Goal: Information Seeking & Learning: Get advice/opinions

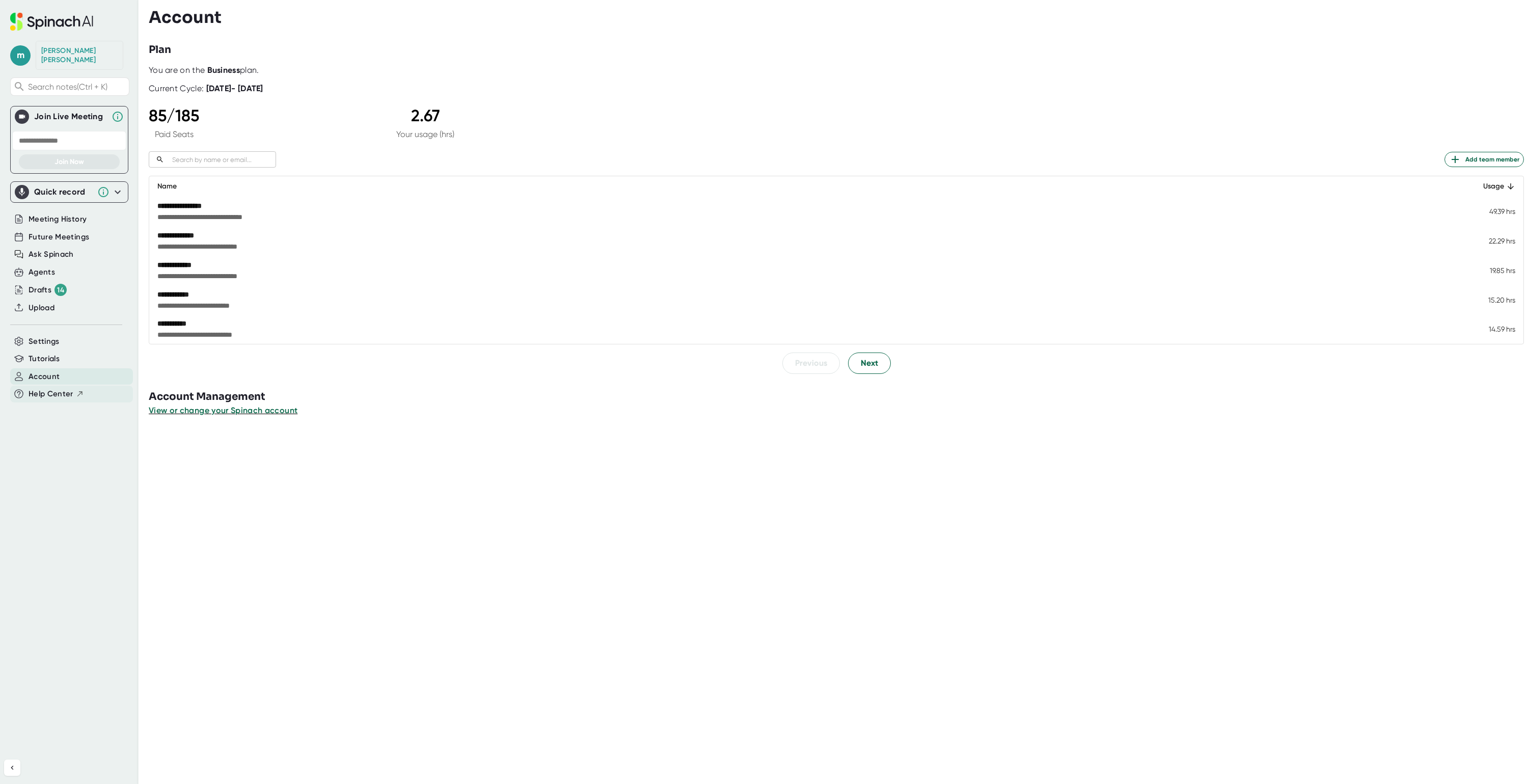
click at [50, 388] on span "Help Center" at bounding box center [51, 393] width 45 height 12
click at [50, 216] on span "Meeting History" at bounding box center [58, 219] width 58 height 12
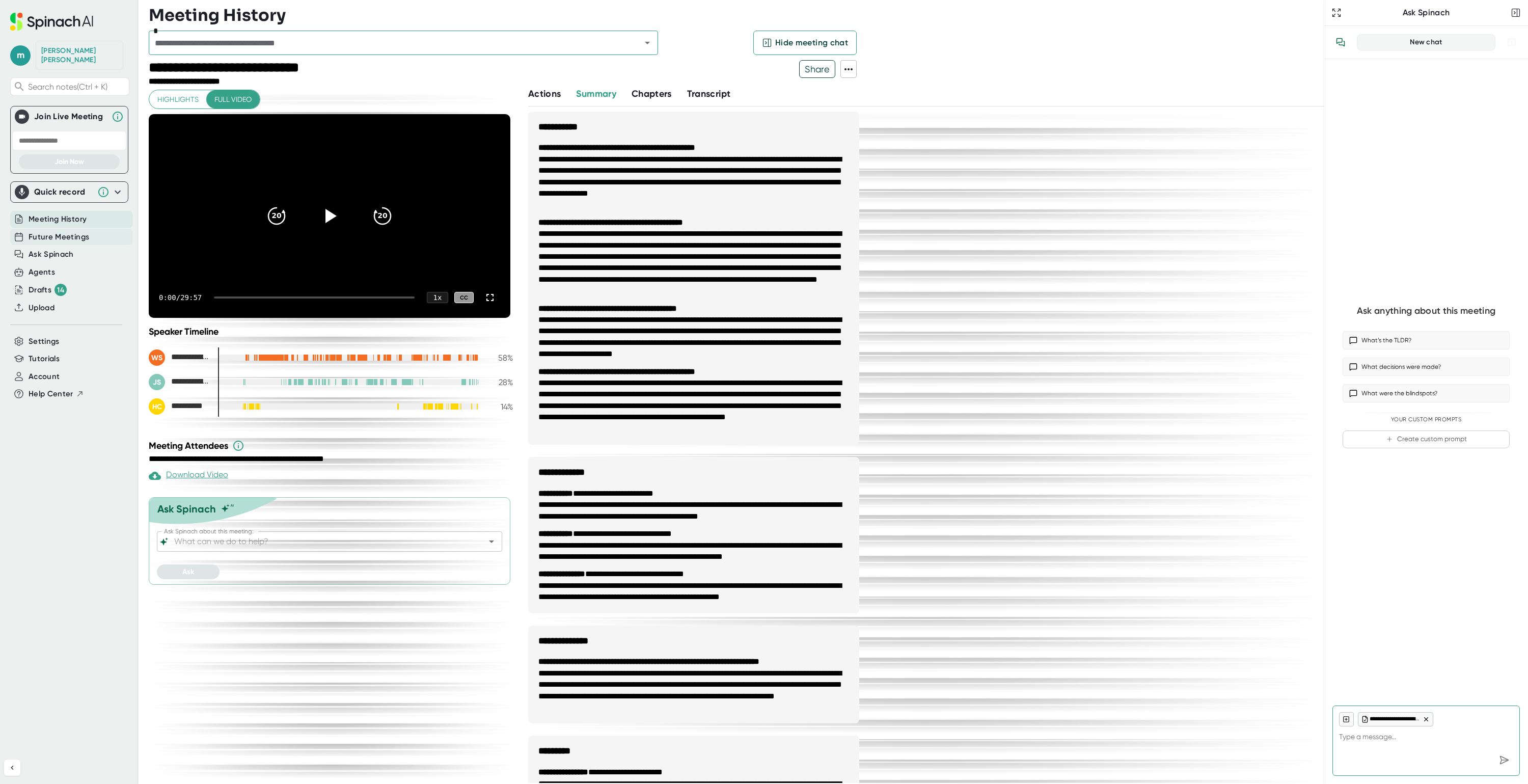
type textarea "x"
click at [64, 232] on span "Future Meetings" at bounding box center [59, 237] width 61 height 12
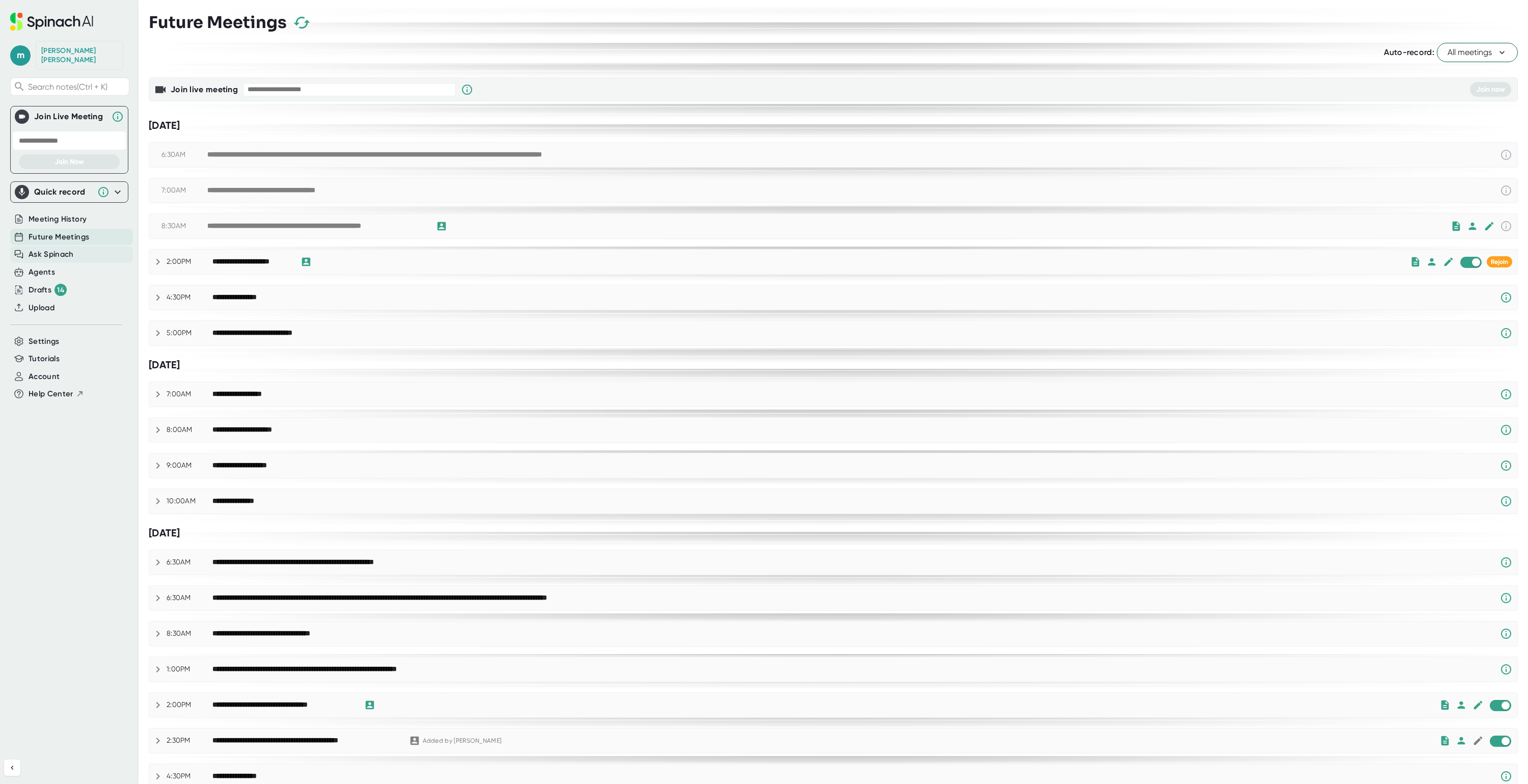
click at [60, 249] on span "Ask Spinach" at bounding box center [51, 254] width 46 height 12
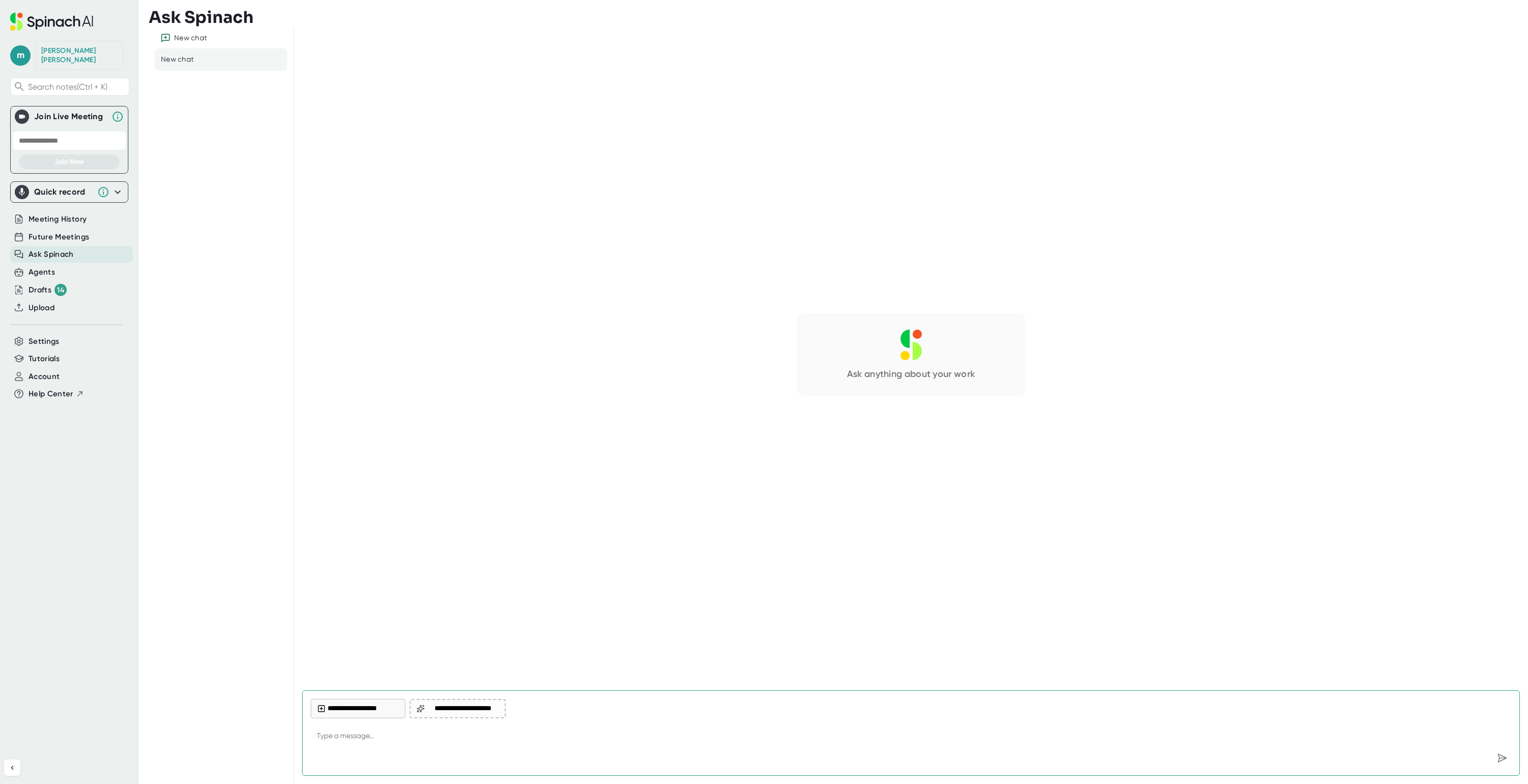
click at [332, 735] on textarea at bounding box center [911, 736] width 1201 height 24
type textarea "F"
type textarea "x"
type textarea "Fo"
type textarea "x"
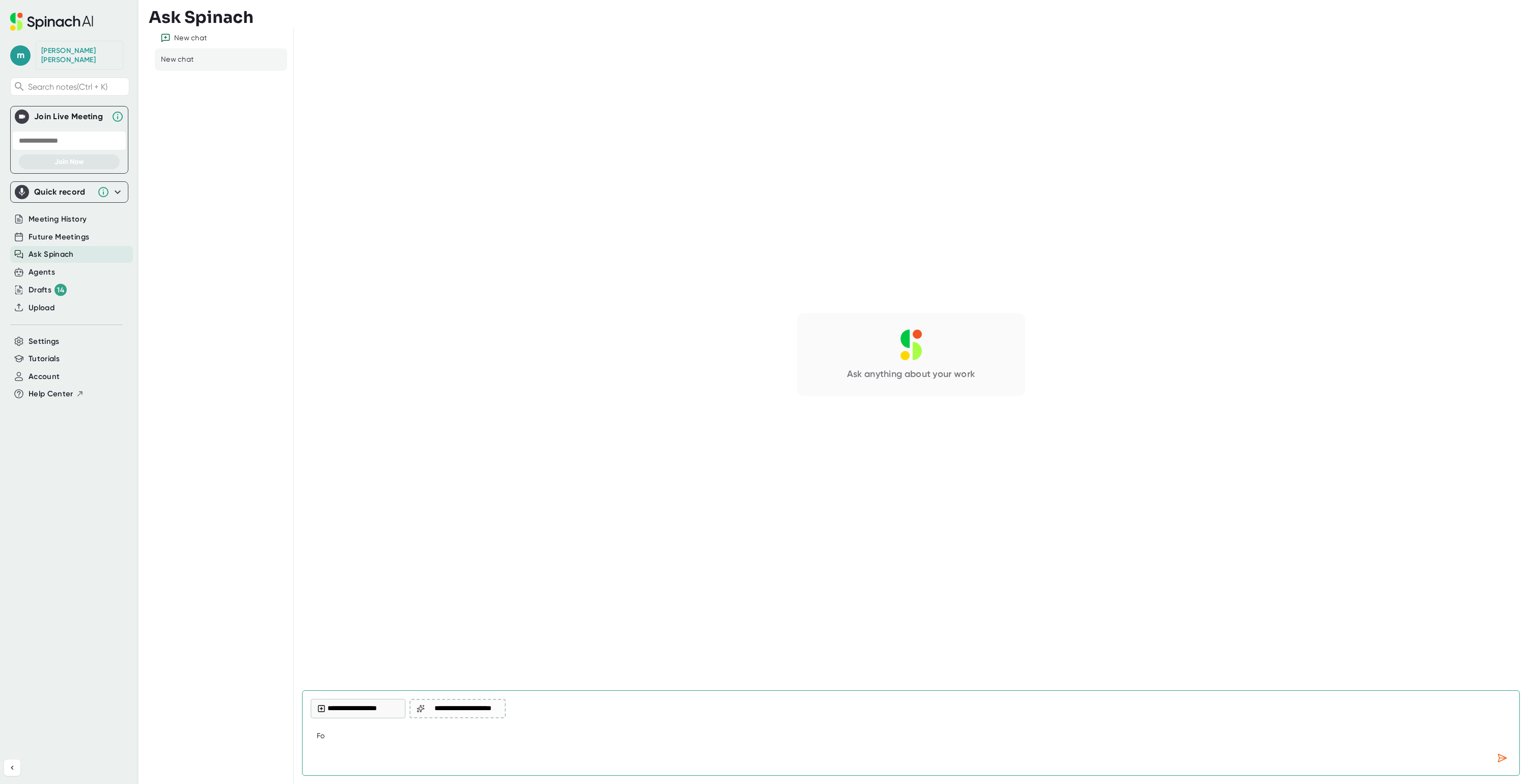
type textarea "Fol"
type textarea "x"
type textarea "Foll"
type textarea "x"
type textarea "Follo"
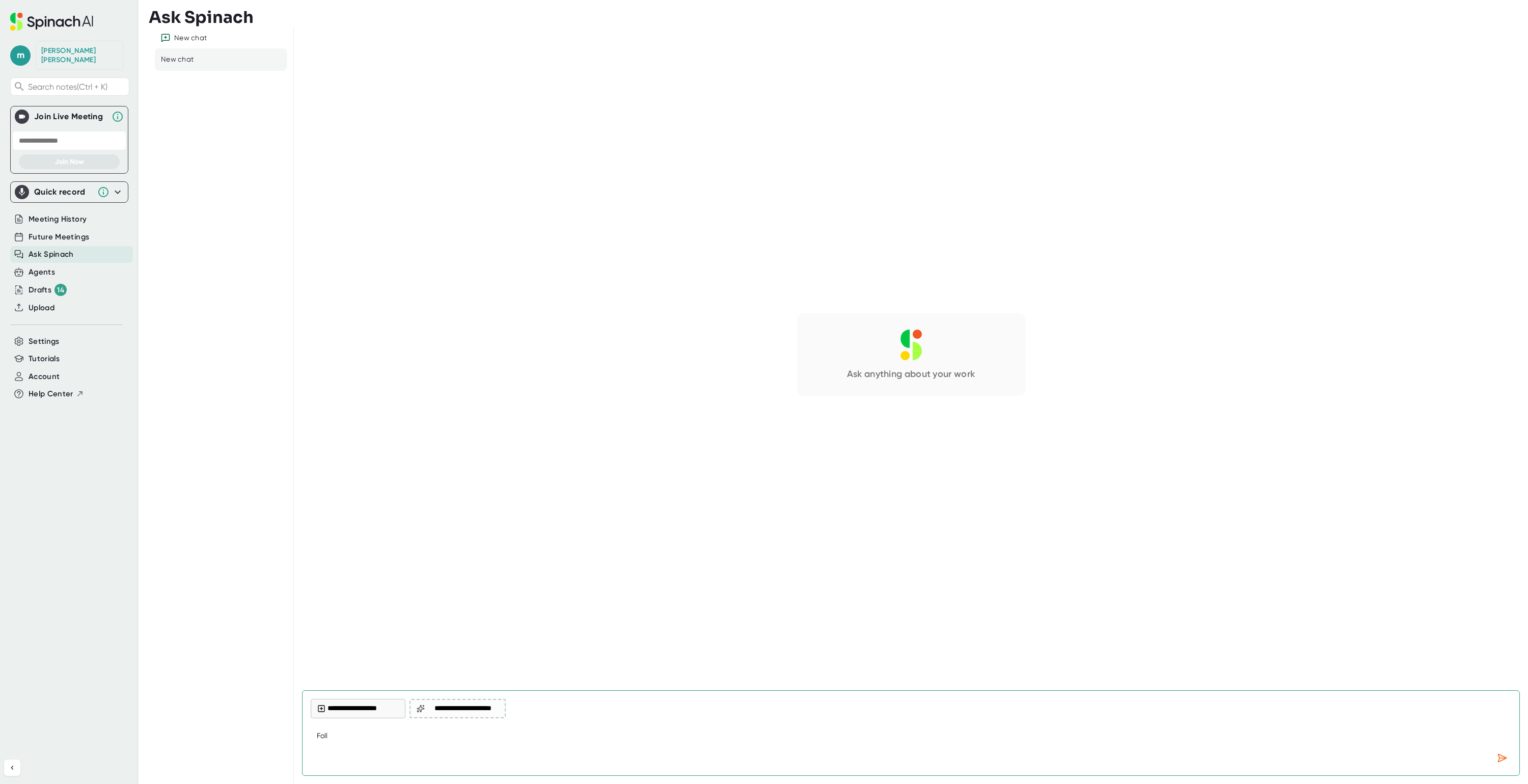
type textarea "x"
type textarea "Follow"
type textarea "x"
type textarea "Follow"
type textarea "x"
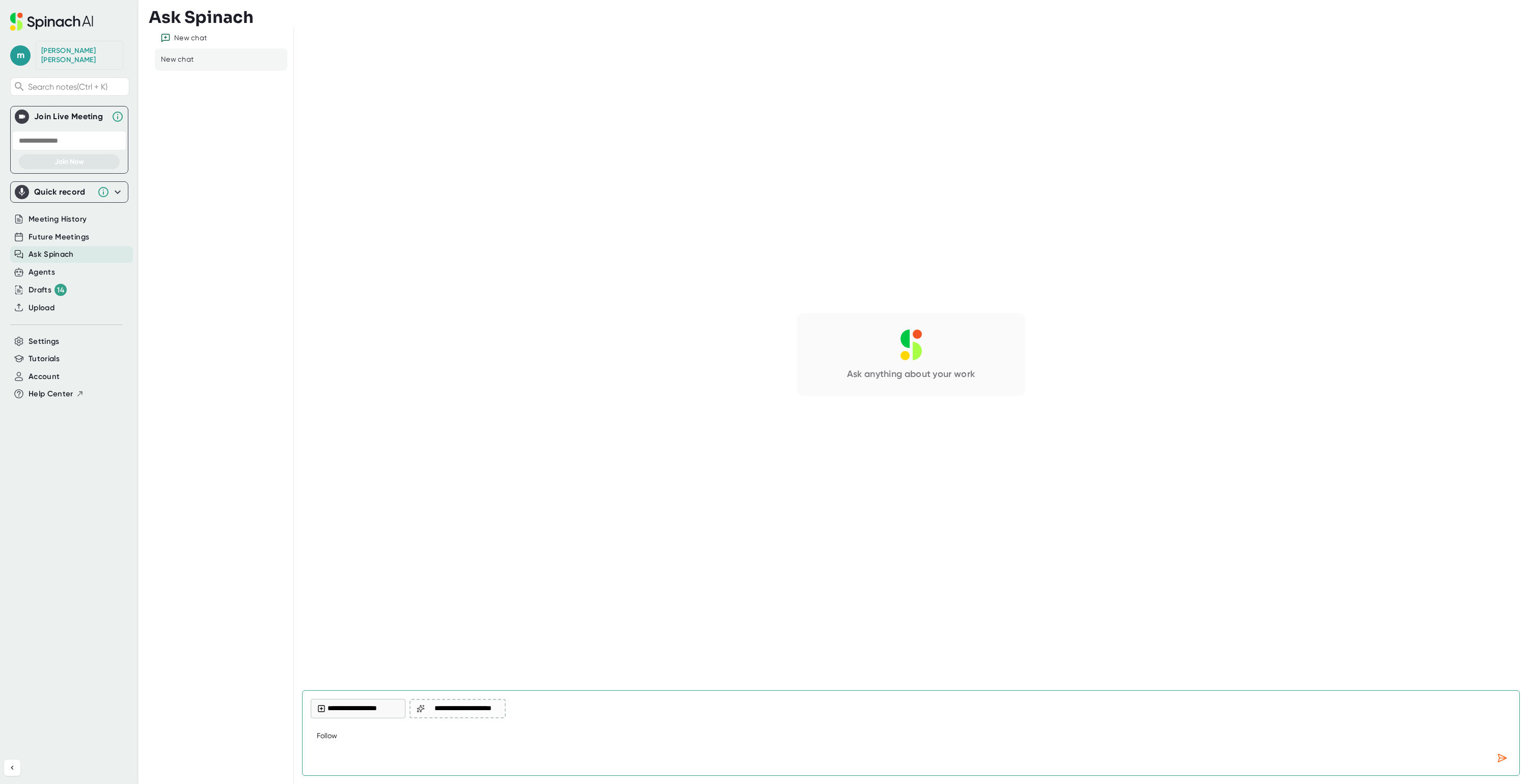
type textarea "Follow u"
type textarea "x"
type textarea "Follow up"
type textarea "x"
type textarea "Follow up"
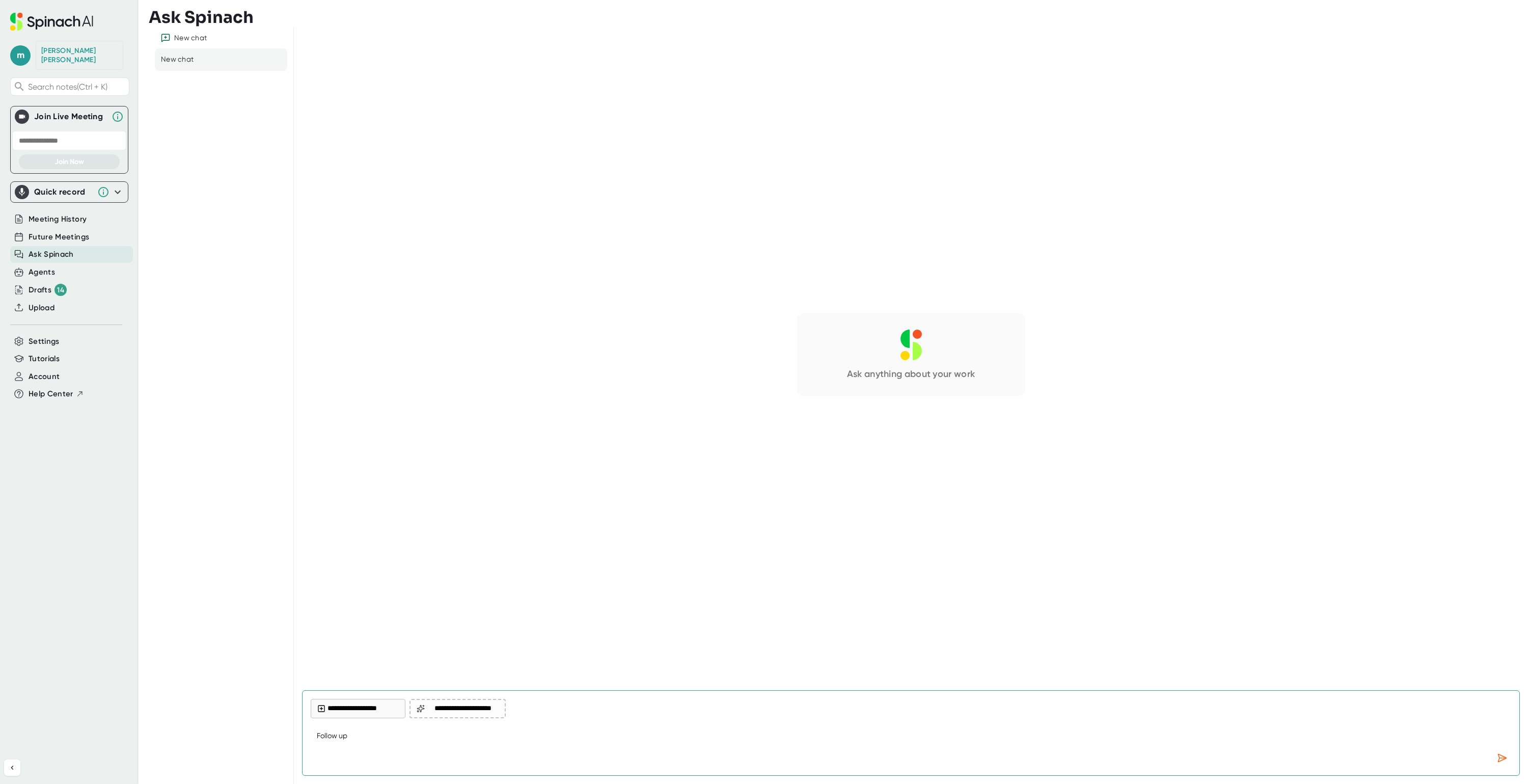
type textarea "x"
type textarea "Follow up e"
type textarea "x"
type textarea "Follow up em"
type textarea "x"
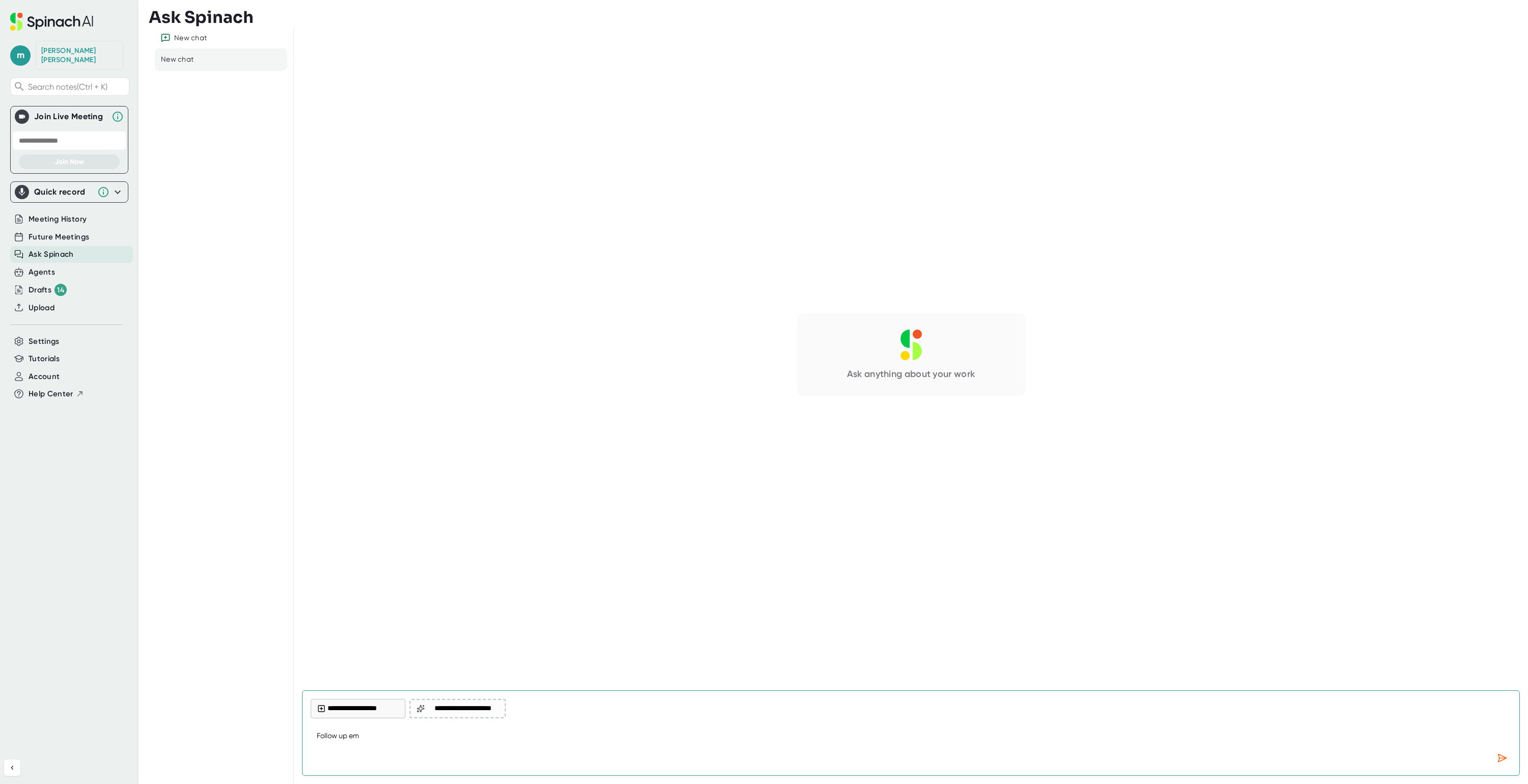
type textarea "Follow up ema"
type textarea "x"
type textarea "Follow up emai"
type textarea "x"
type textarea "Follow up email"
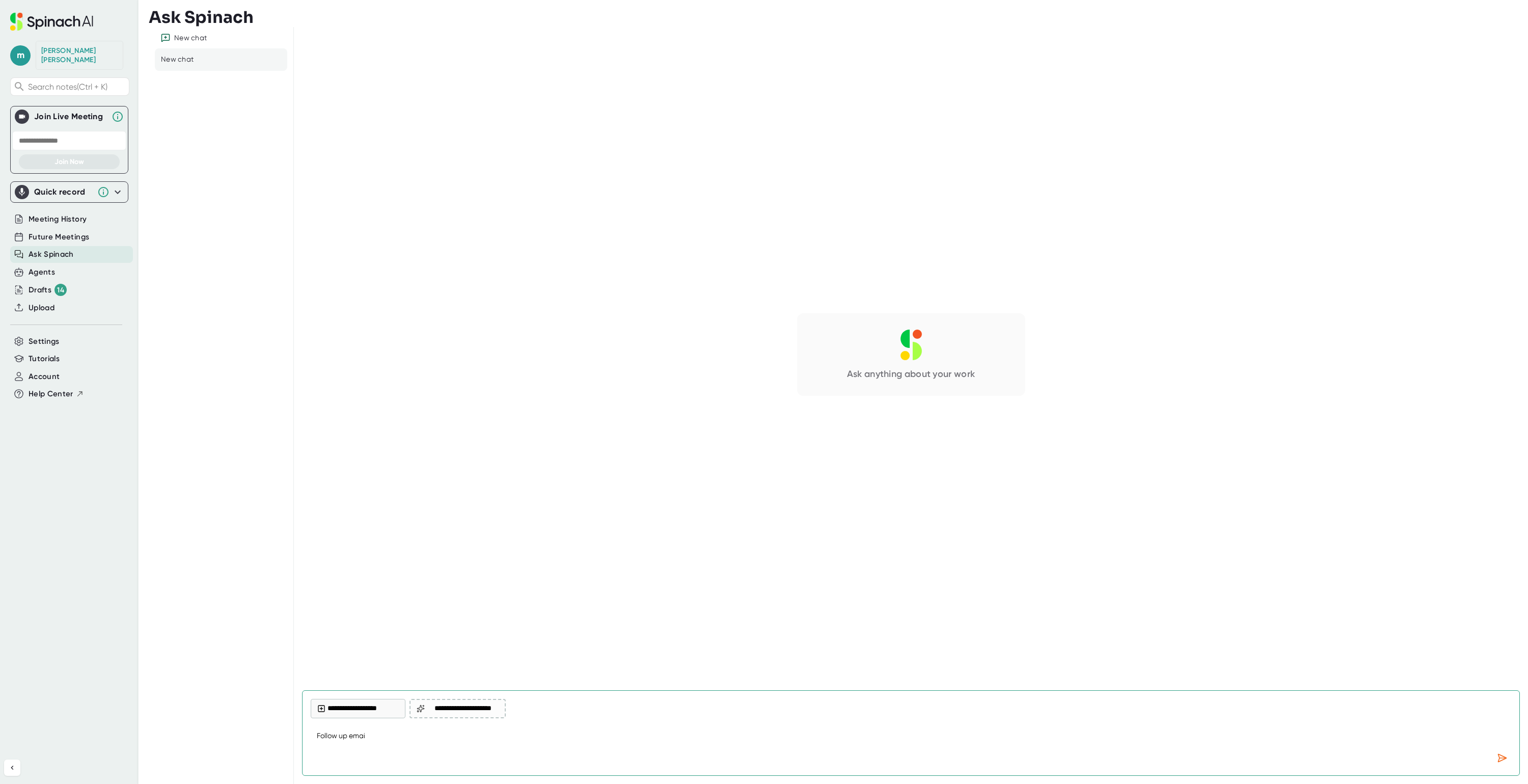
type textarea "x"
type textarea "Follow up email"
type textarea "x"
type textarea "Follow up email t"
type textarea "x"
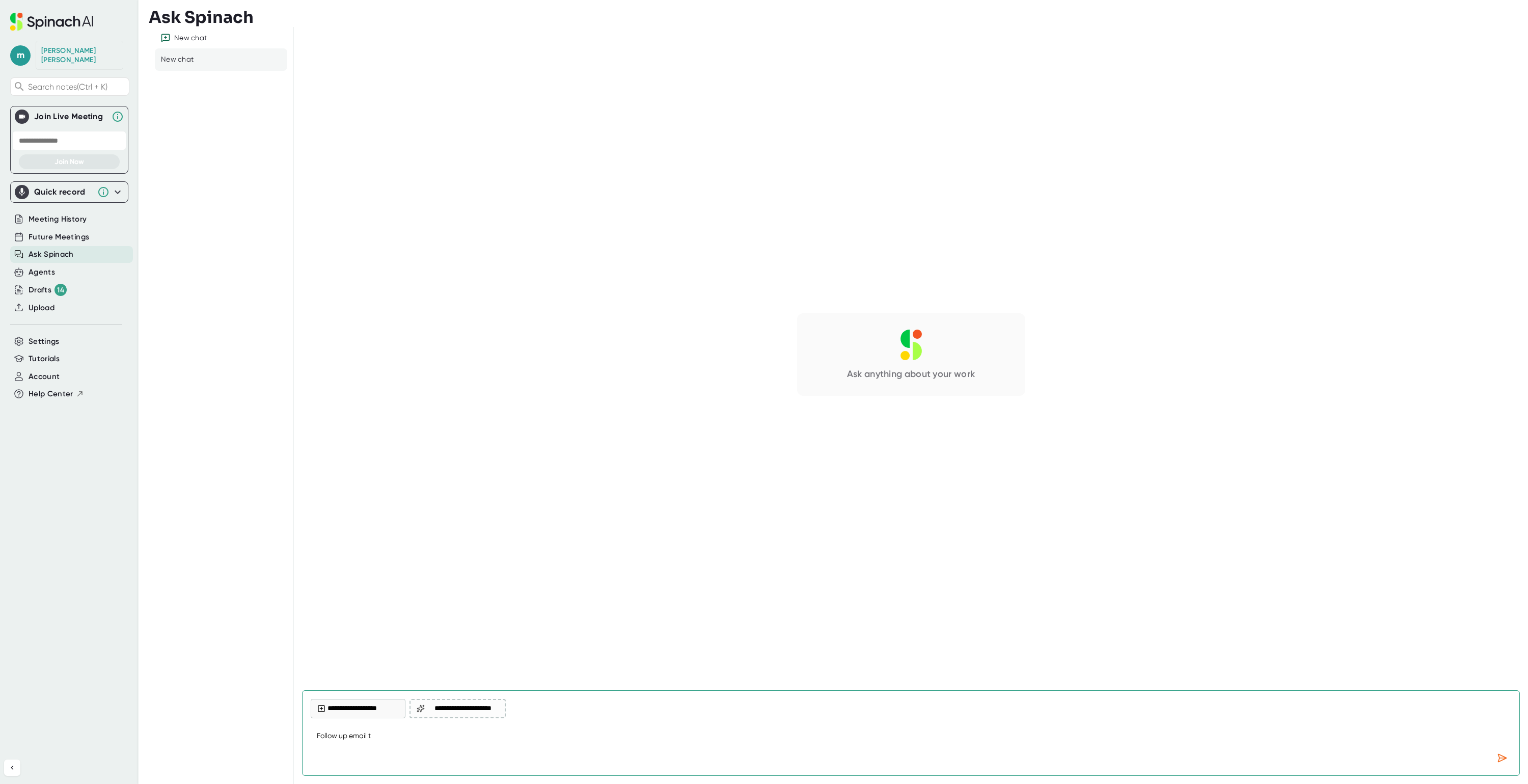
type textarea "Follow up email to"
type textarea "x"
type textarea "Follow up email to"
type textarea "x"
type textarea "Follow up email to c"
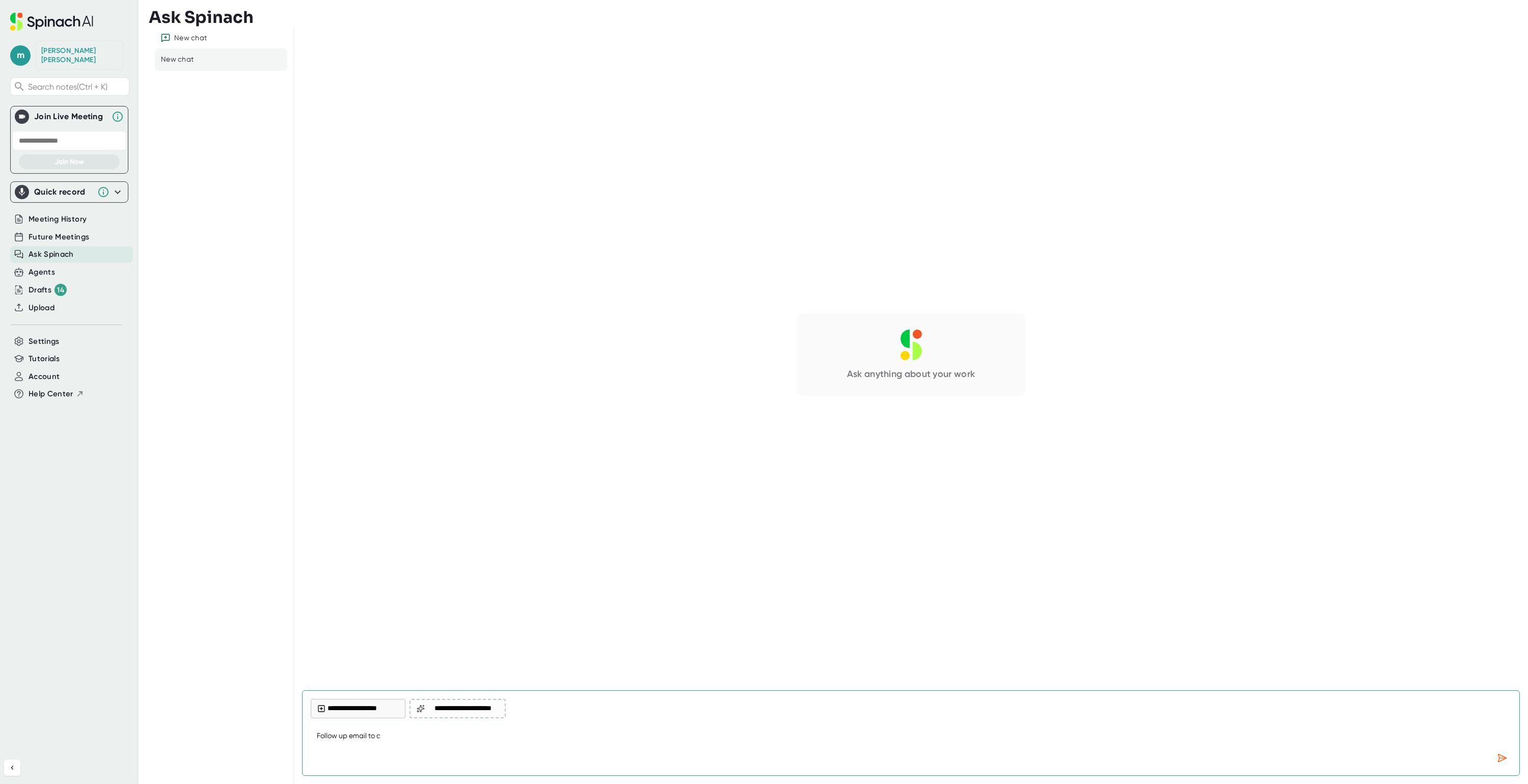
type textarea "x"
type textarea "Follow up email to cu"
type textarea "x"
type textarea "Follow up email to cus"
type textarea "x"
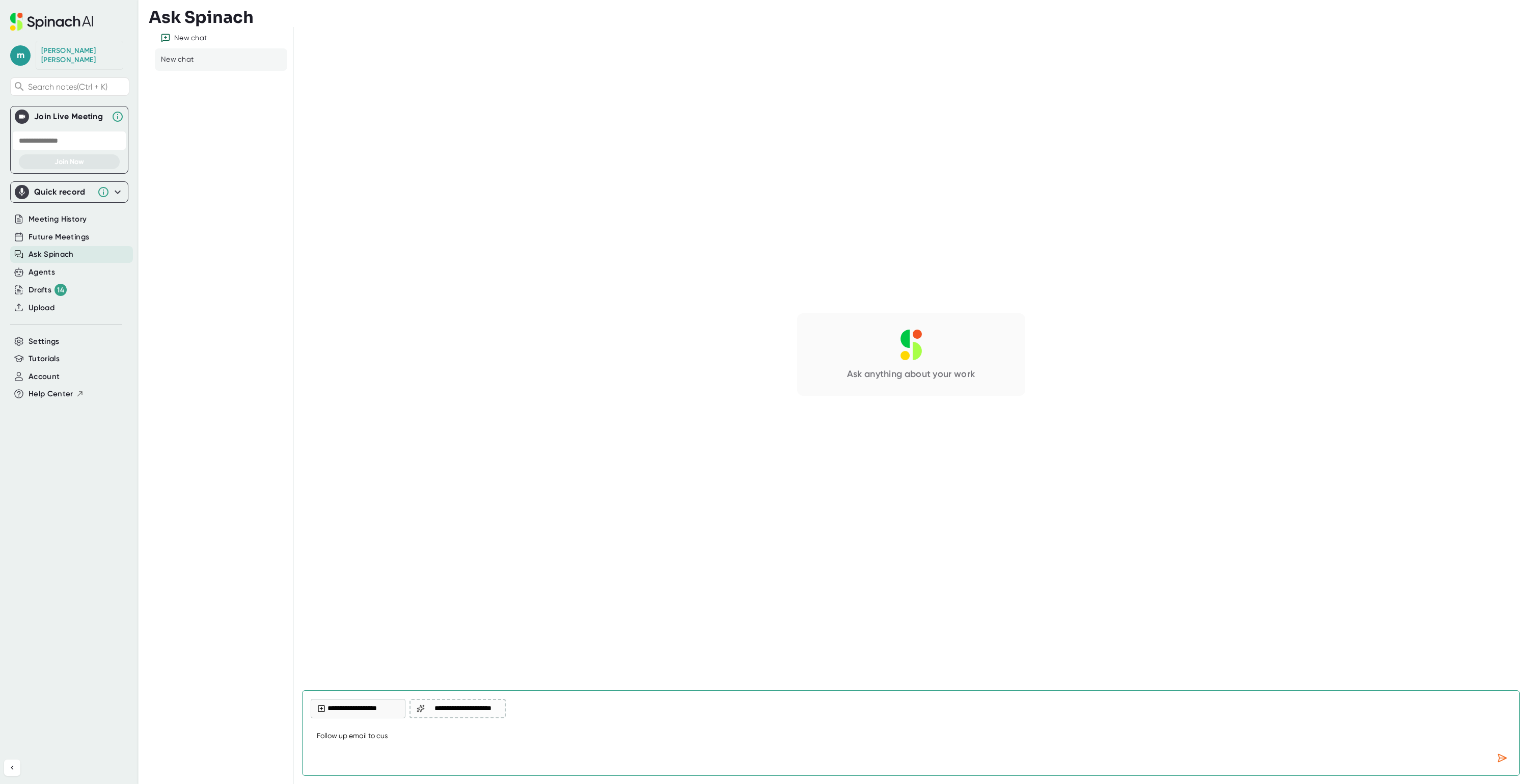
type textarea "Follow up email to cust"
type textarea "x"
type textarea "Follow up email to custo"
type textarea "x"
type textarea "Follow up email to custom"
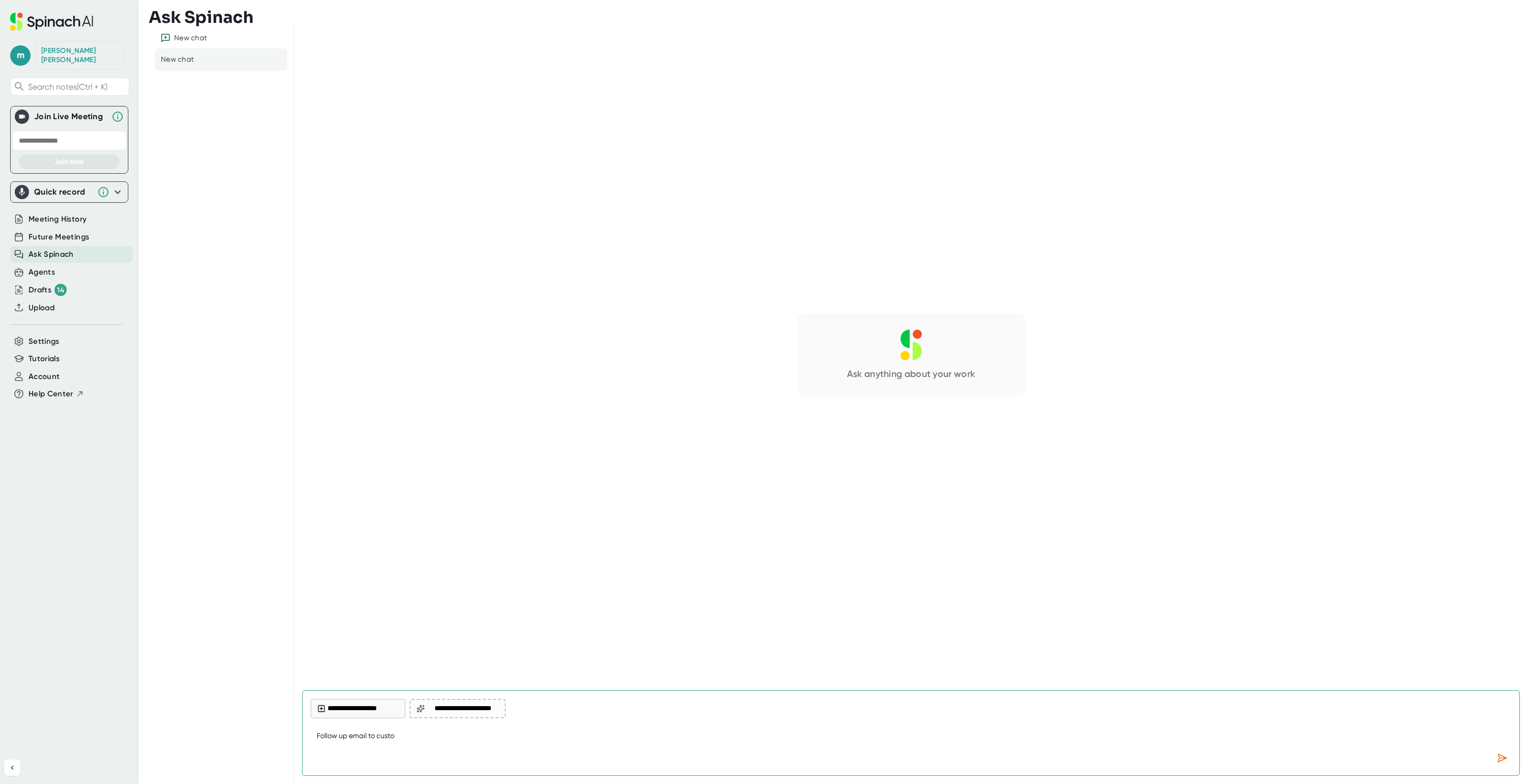
type textarea "x"
type textarea "Follow up email to custome"
type textarea "x"
type textarea "Follow up email to customer"
type textarea "x"
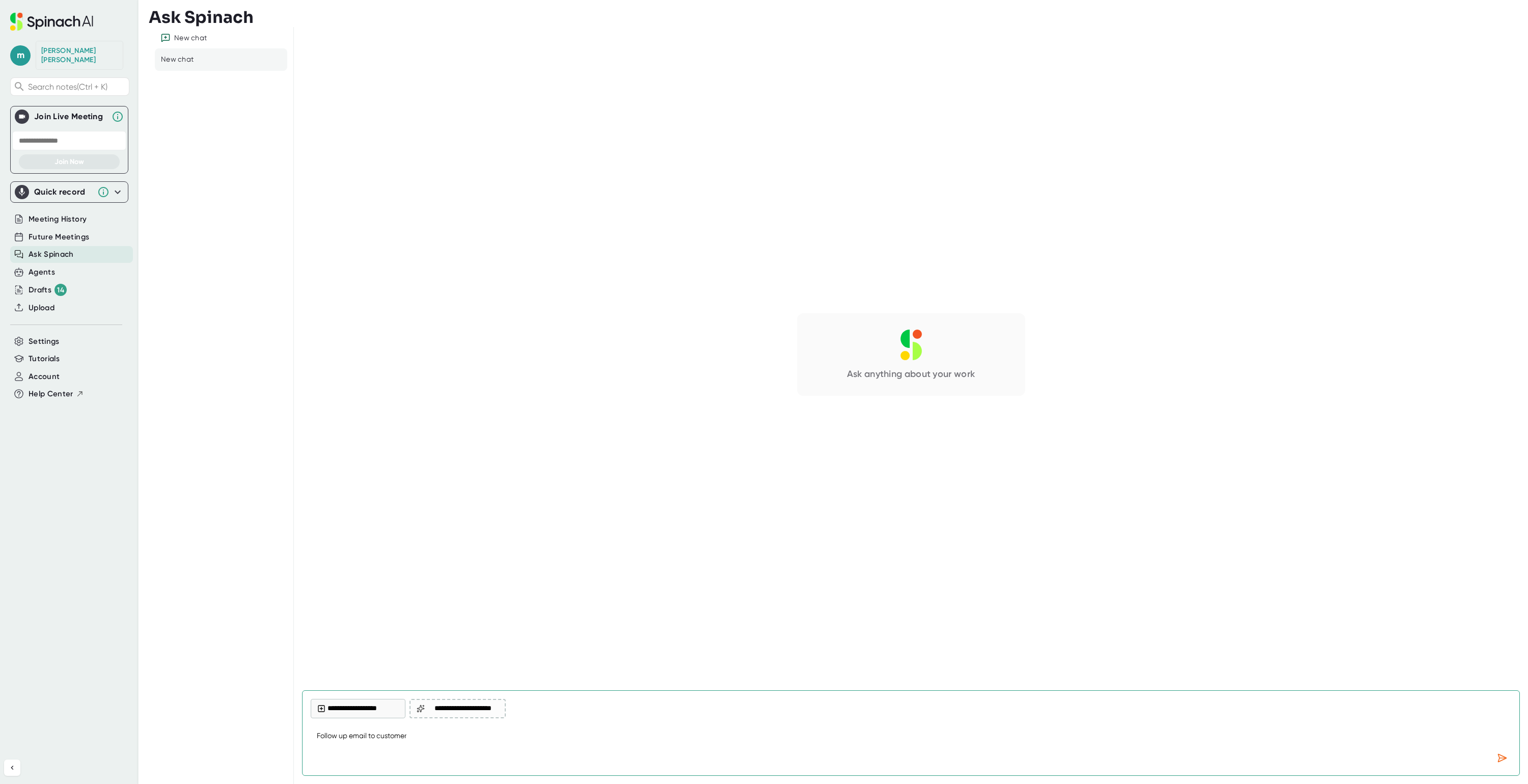
type textarea "Follow up email to customer"
type textarea "x"
type textarea "Follow up email to customer"
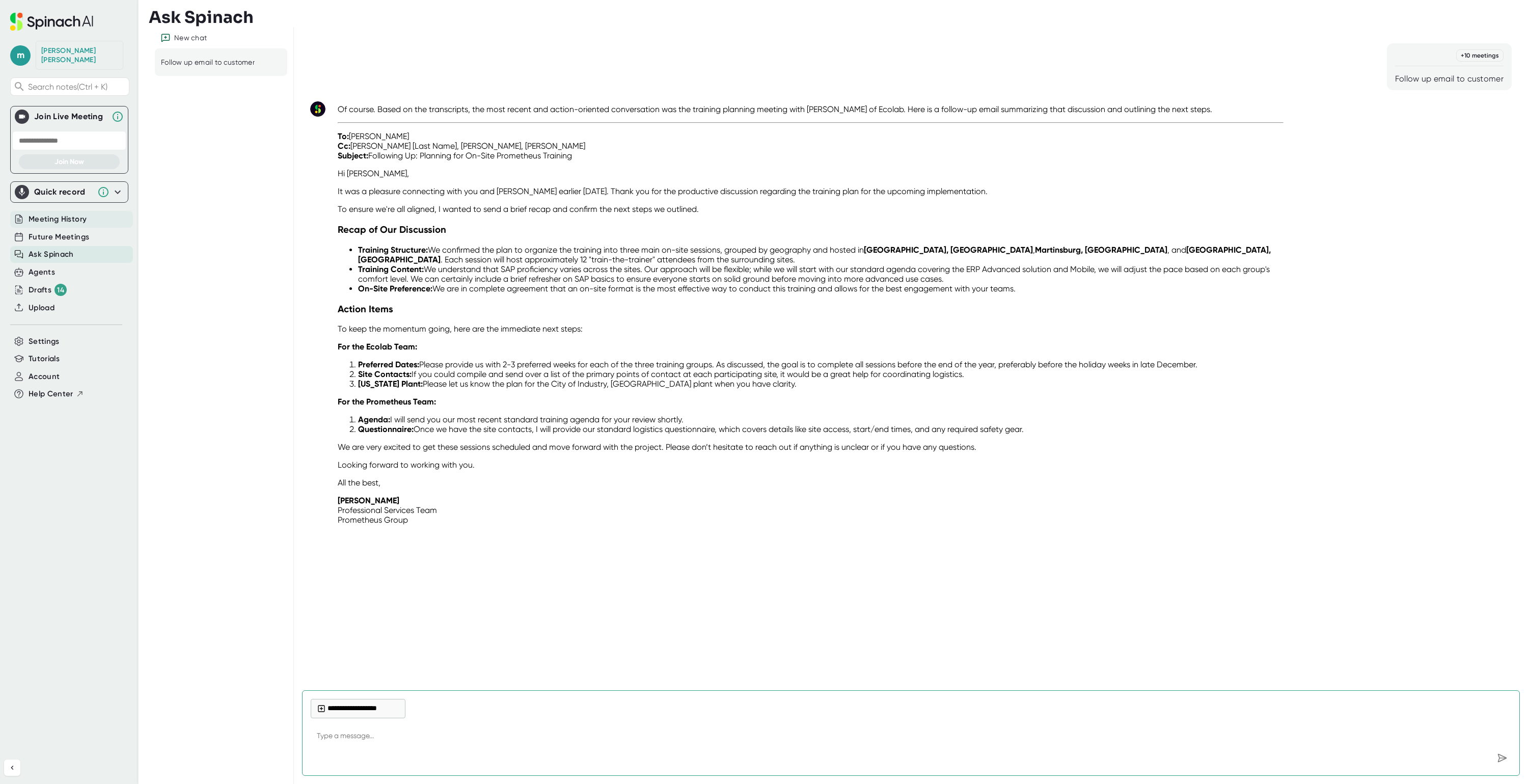
type textarea "x"
click at [59, 213] on span "Meeting History" at bounding box center [58, 219] width 58 height 12
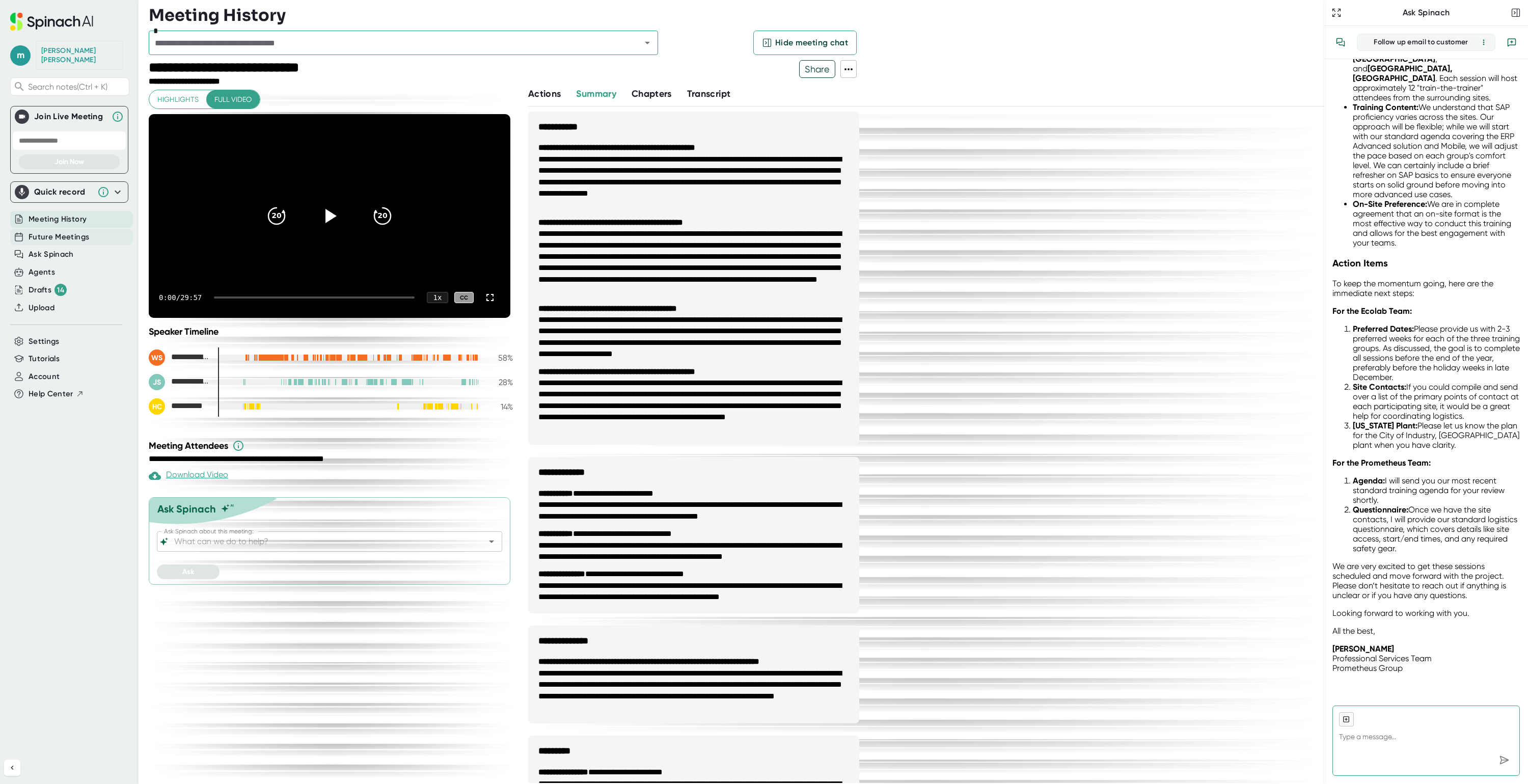
scroll to position [406, 0]
type textarea "x"
click at [60, 232] on span "Future Meetings" at bounding box center [59, 237] width 61 height 12
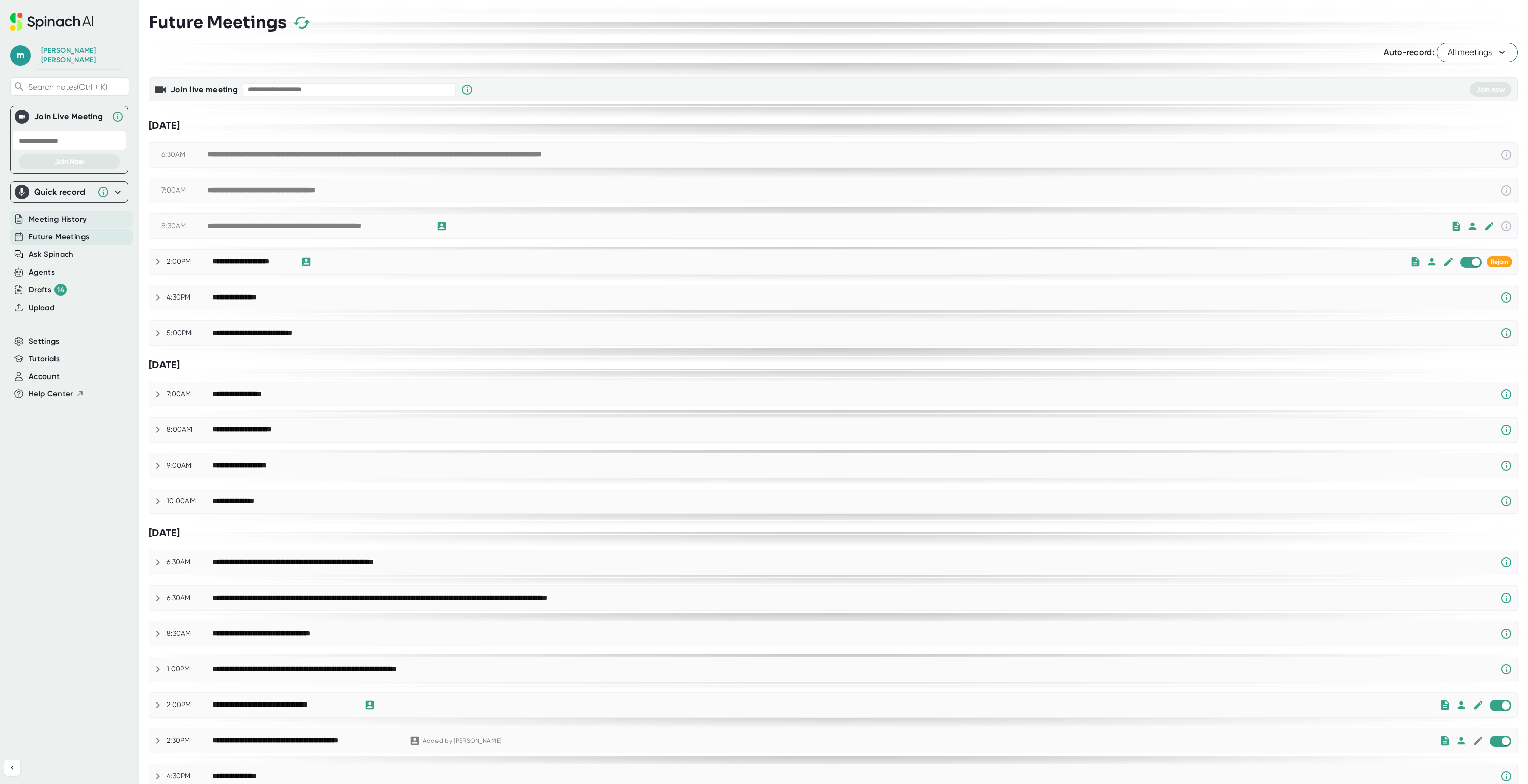
click at [60, 213] on span "Meeting History" at bounding box center [58, 219] width 58 height 12
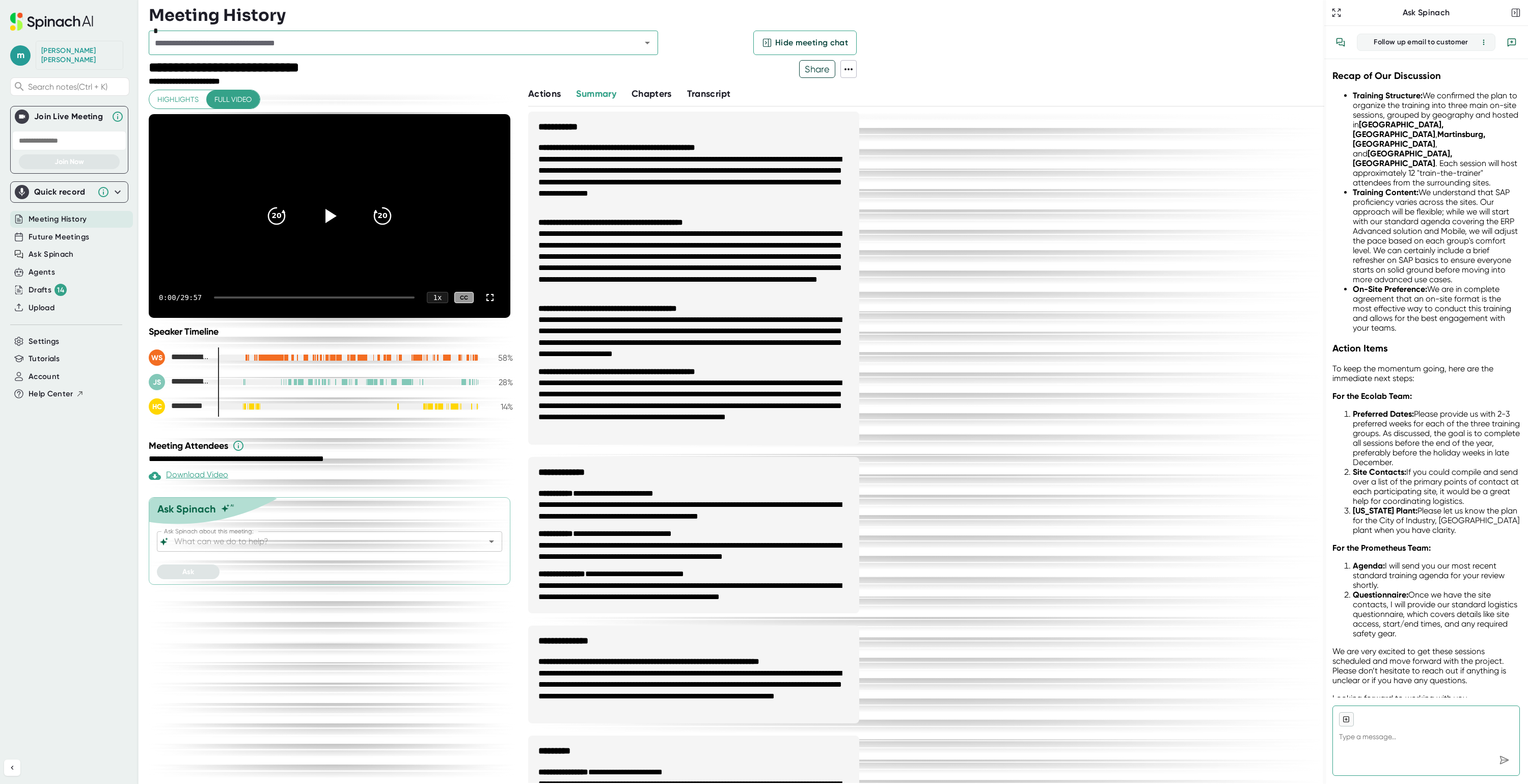
scroll to position [406, 0]
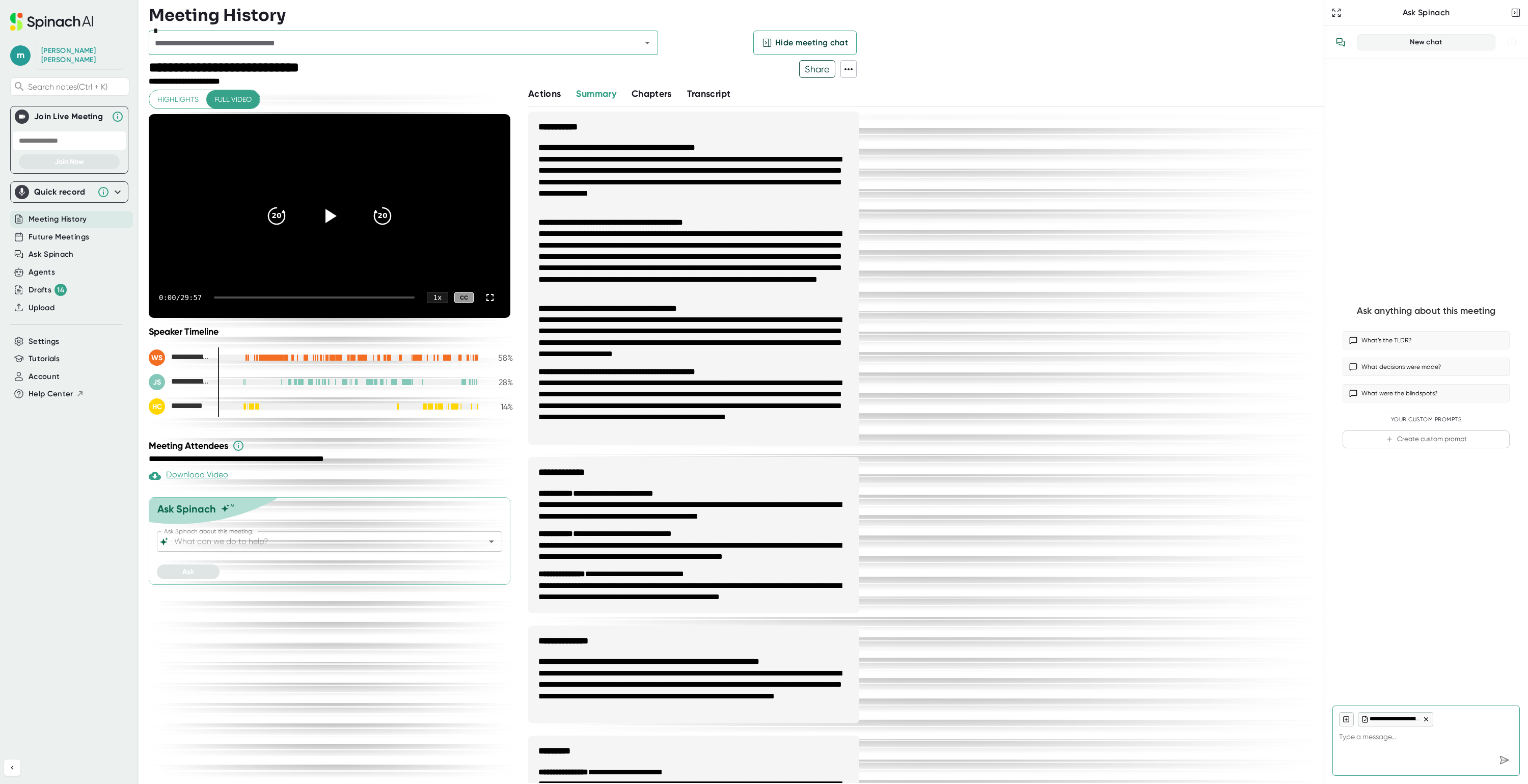
click at [69, 213] on span "Meeting History" at bounding box center [58, 219] width 58 height 12
type textarea "x"
click at [77, 235] on span "Future Meetings" at bounding box center [59, 237] width 61 height 12
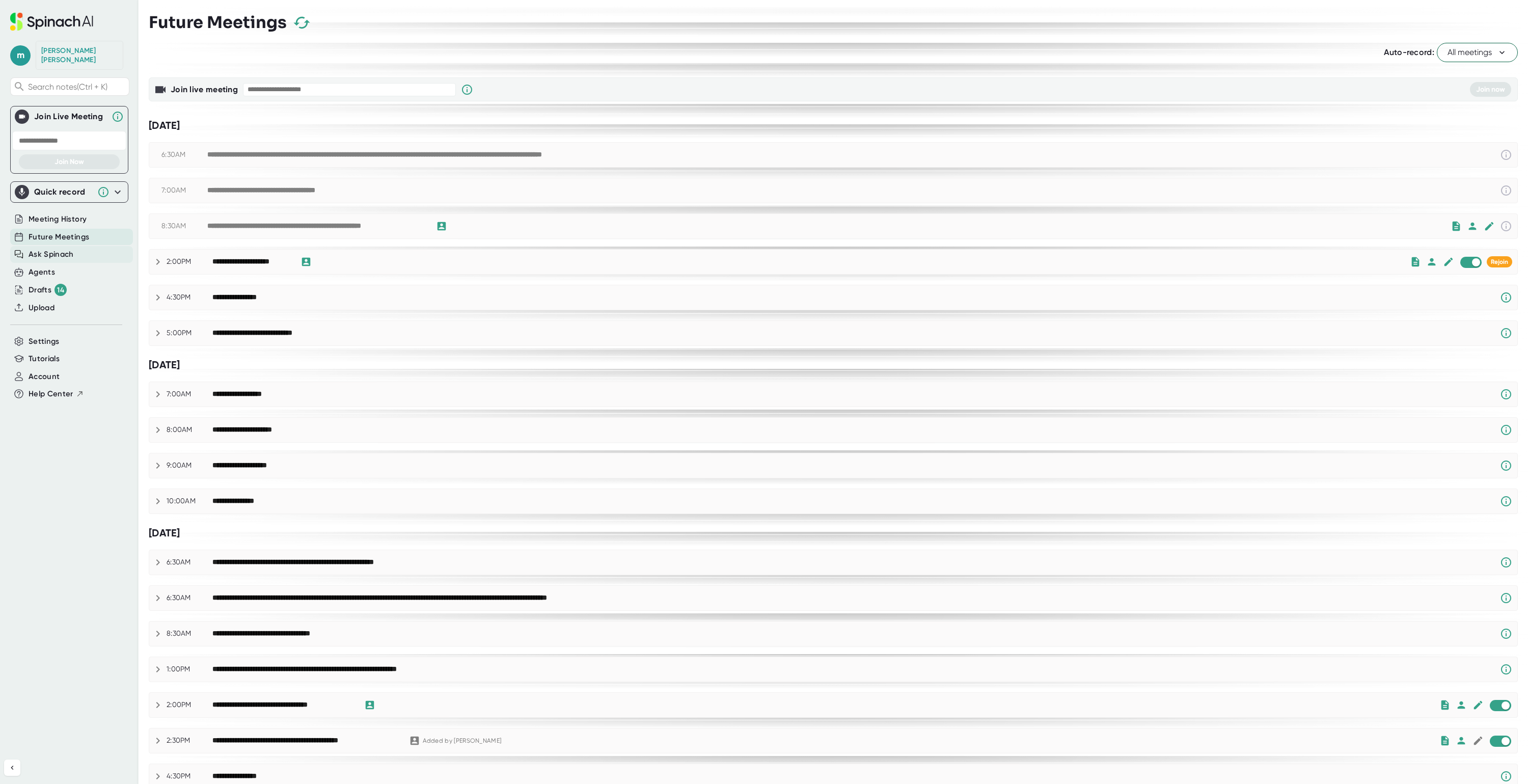
click at [60, 249] on span "Ask Spinach" at bounding box center [51, 254] width 46 height 12
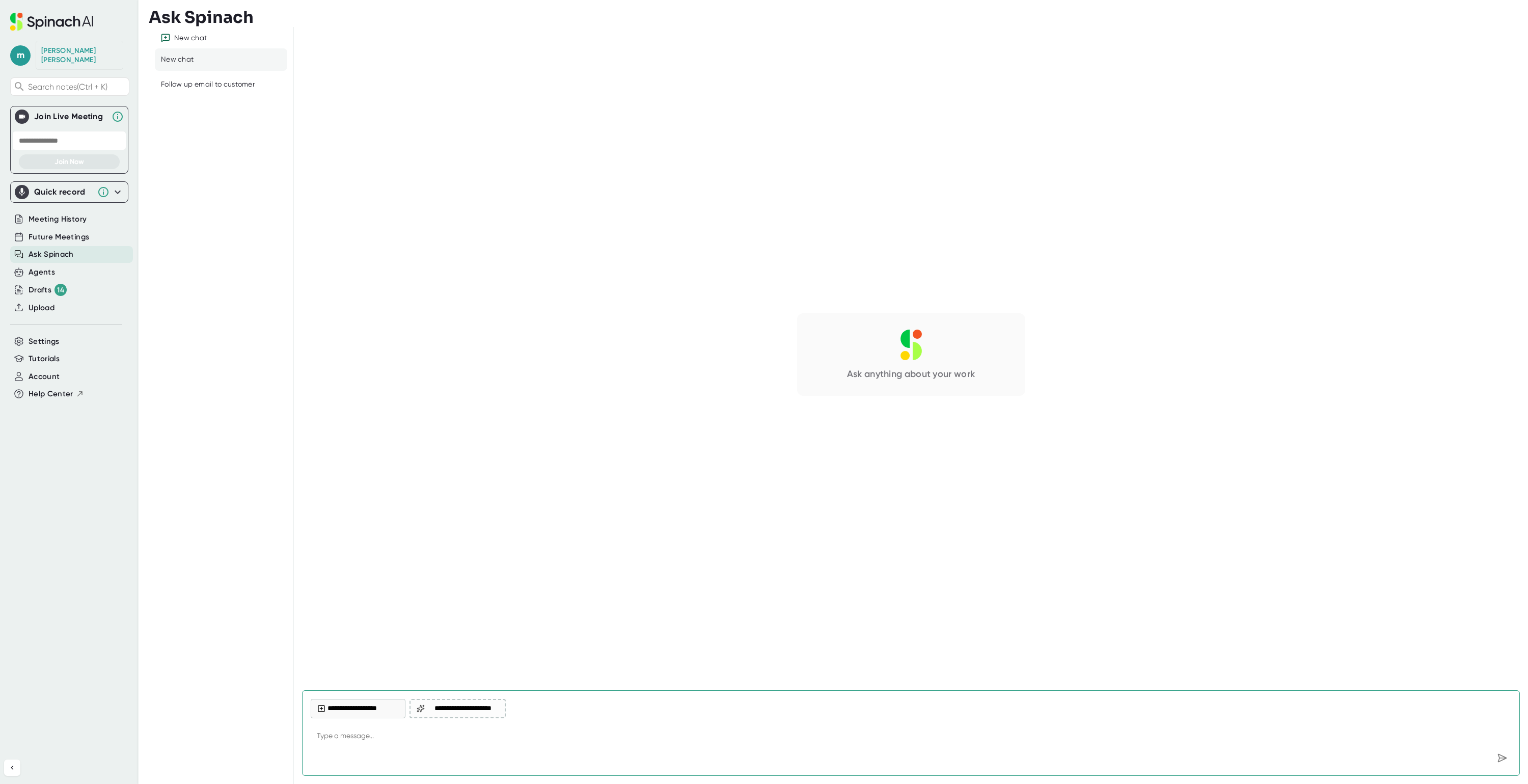
type textarea "x"
